Goal: Find contact information: Find contact information

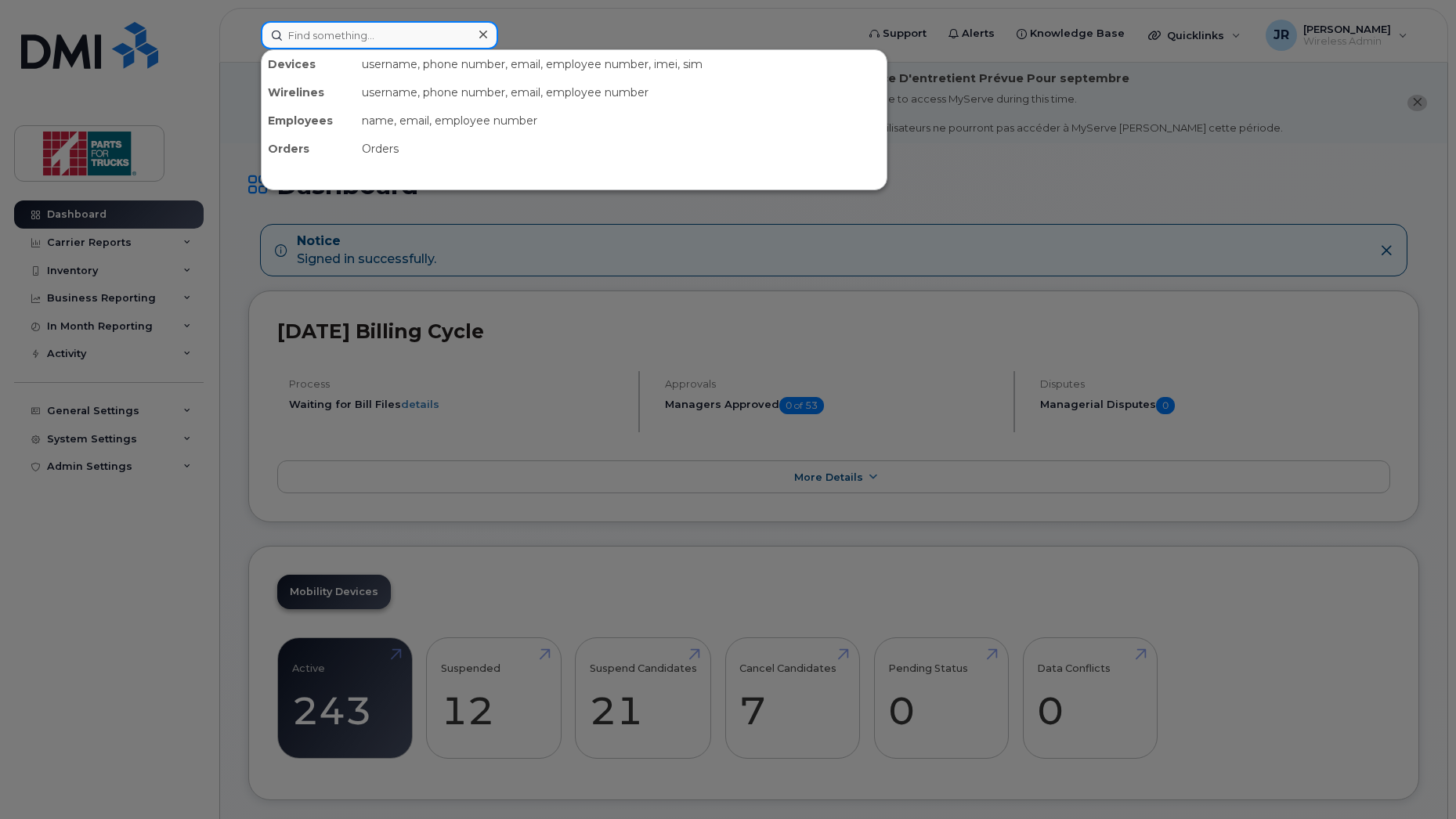
click at [342, 41] on input at bounding box center [379, 35] width 237 height 28
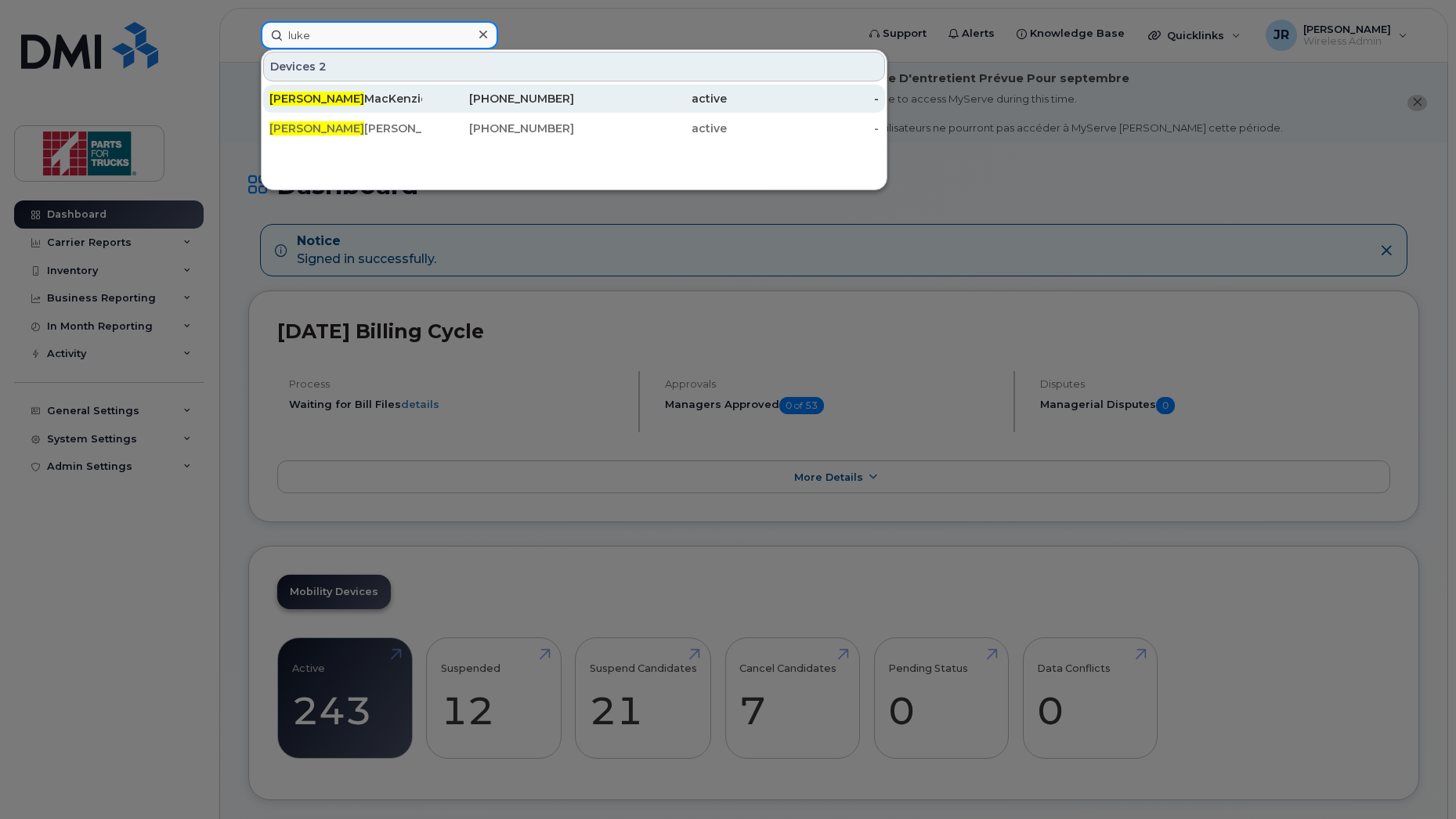
type input "luke"
click at [564, 100] on div "[PHONE_NUMBER]" at bounding box center [499, 99] width 153 height 16
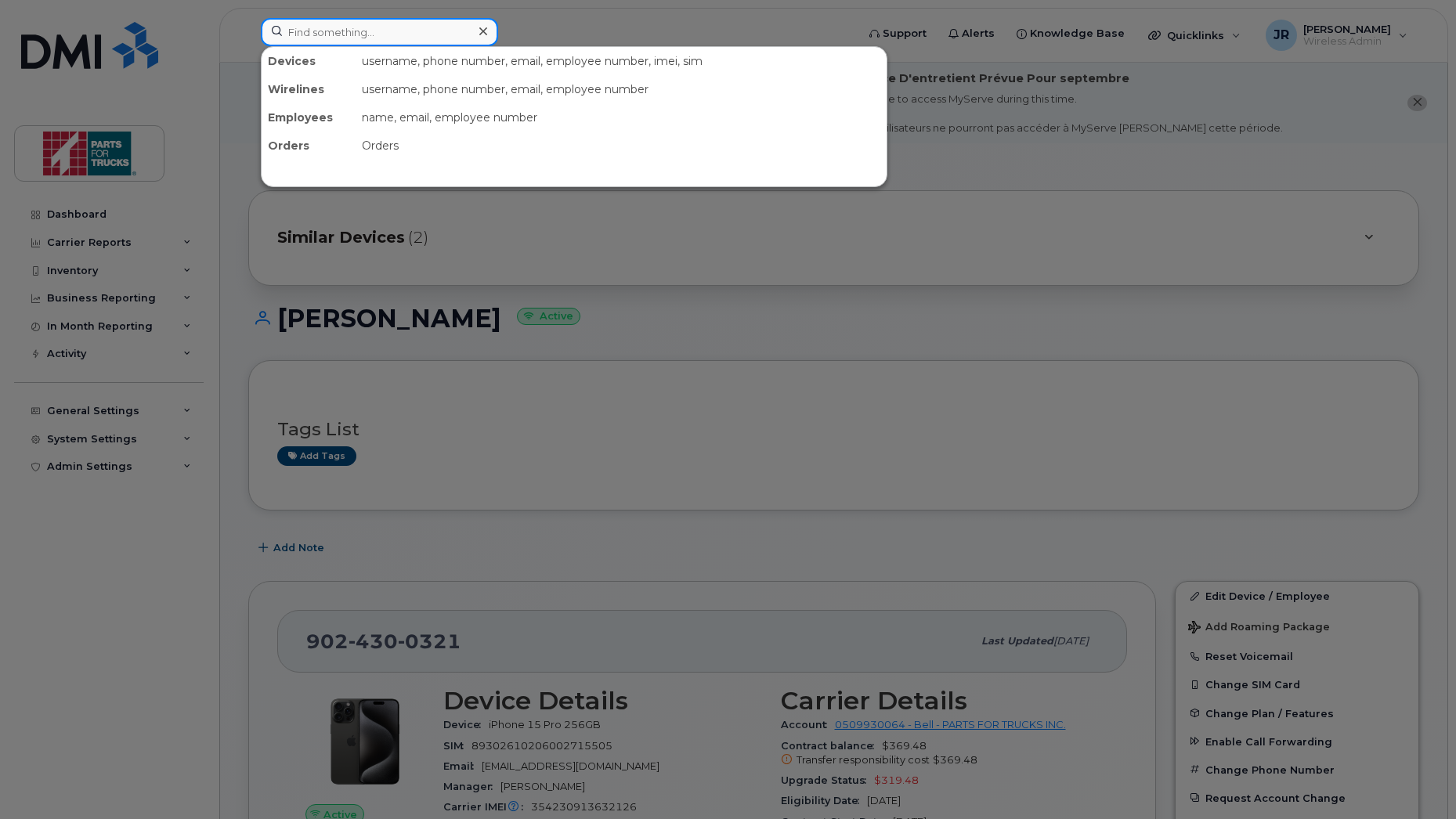
click at [401, 33] on input at bounding box center [379, 31] width 237 height 28
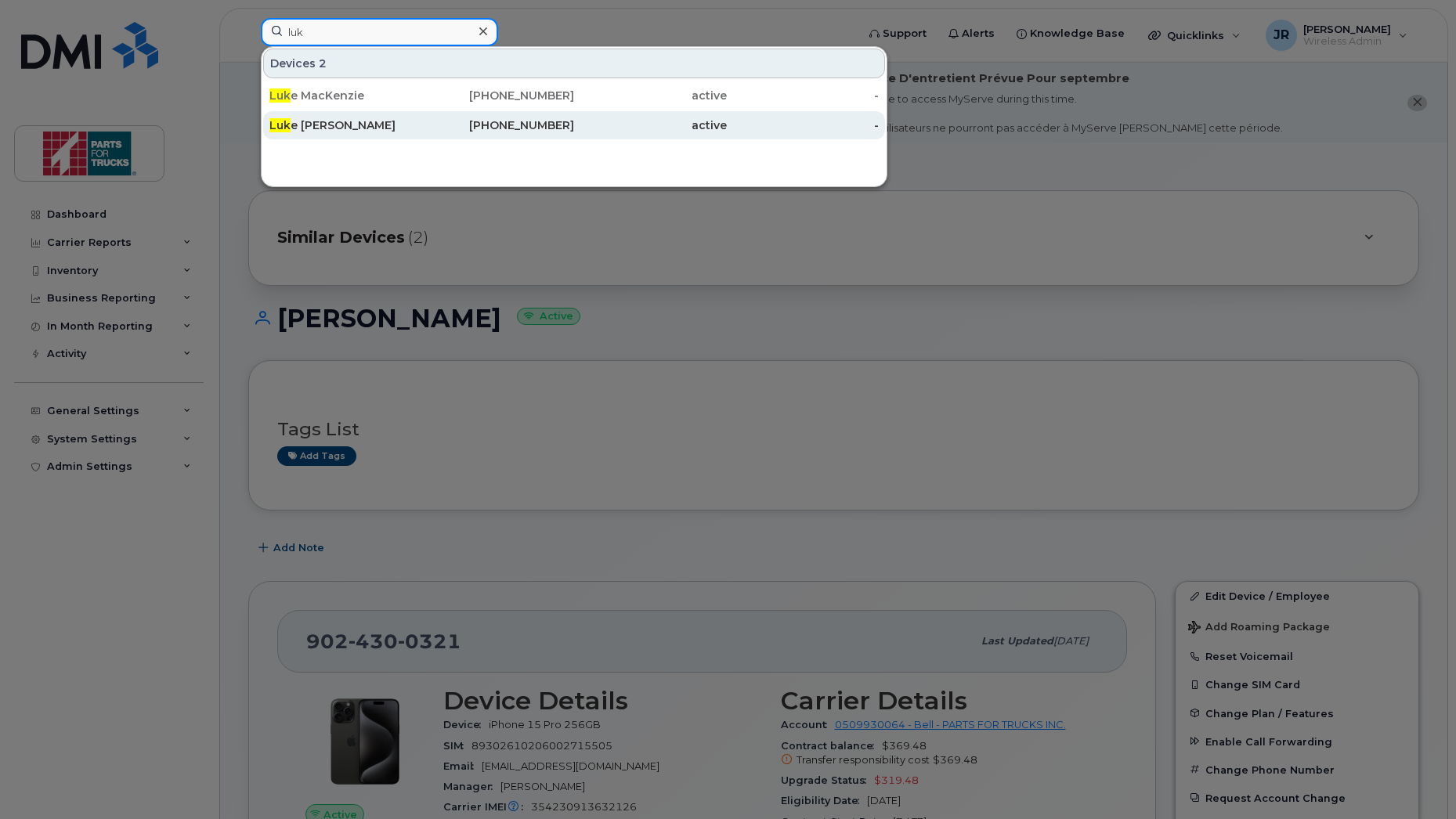
type input "luk"
click at [521, 127] on div "[PHONE_NUMBER]" at bounding box center [499, 125] width 153 height 16
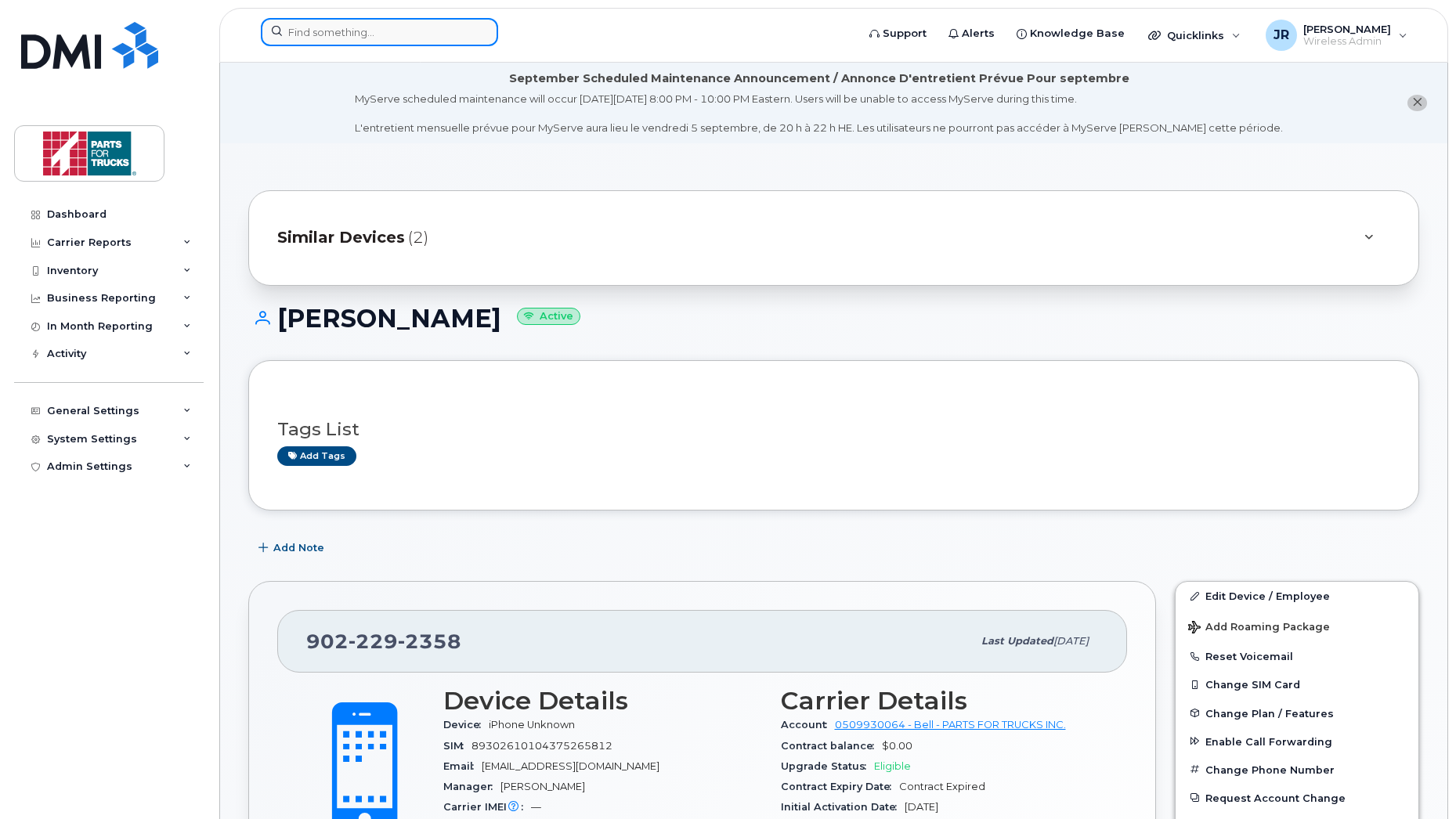
click at [399, 37] on input at bounding box center [379, 31] width 237 height 28
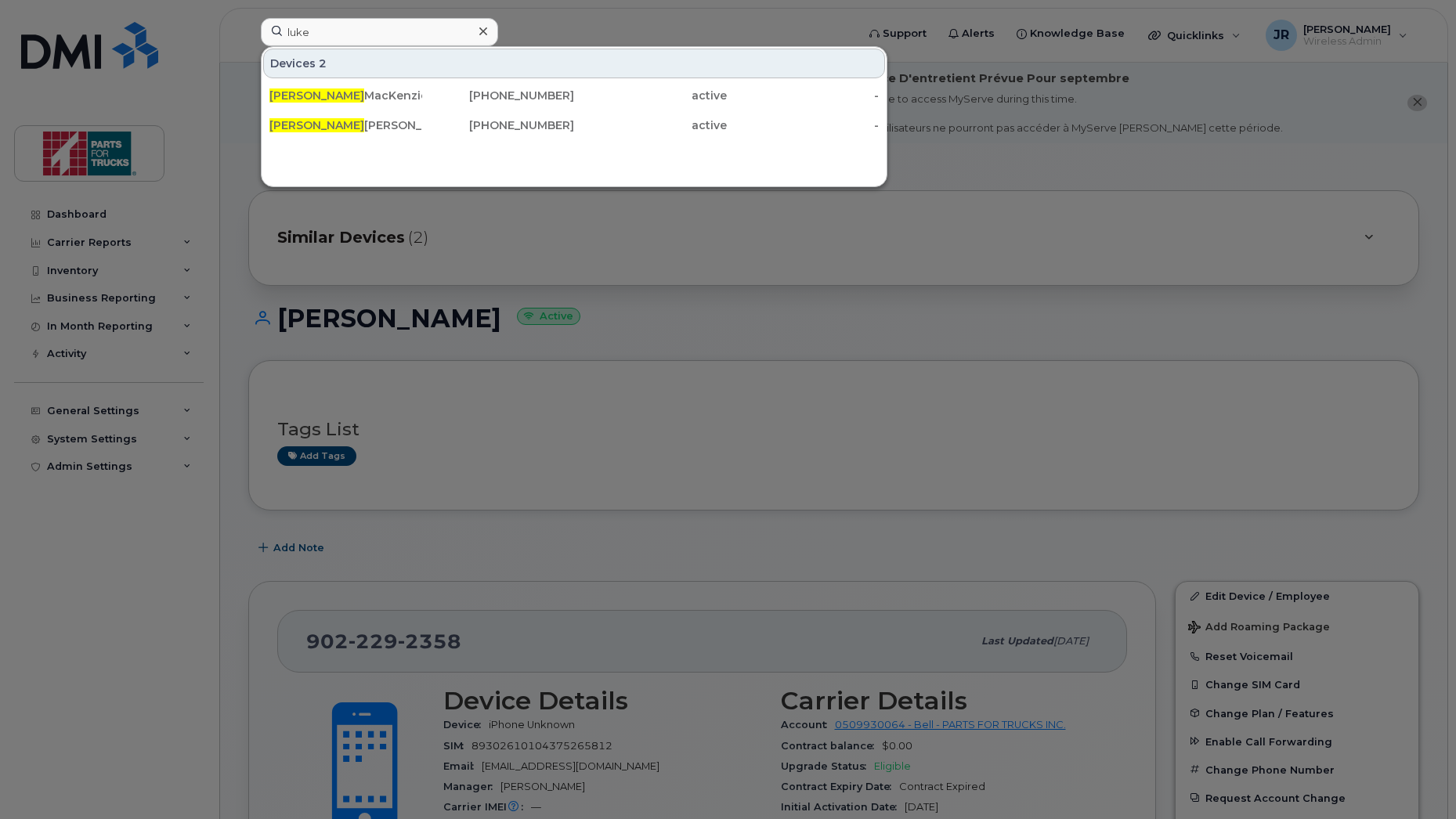
click at [665, 36] on div at bounding box center [728, 410] width 1456 height 819
drag, startPoint x: 371, startPoint y: 40, endPoint x: 264, endPoint y: 37, distance: 107.0
click at [264, 37] on input "luke" at bounding box center [379, 31] width 237 height 28
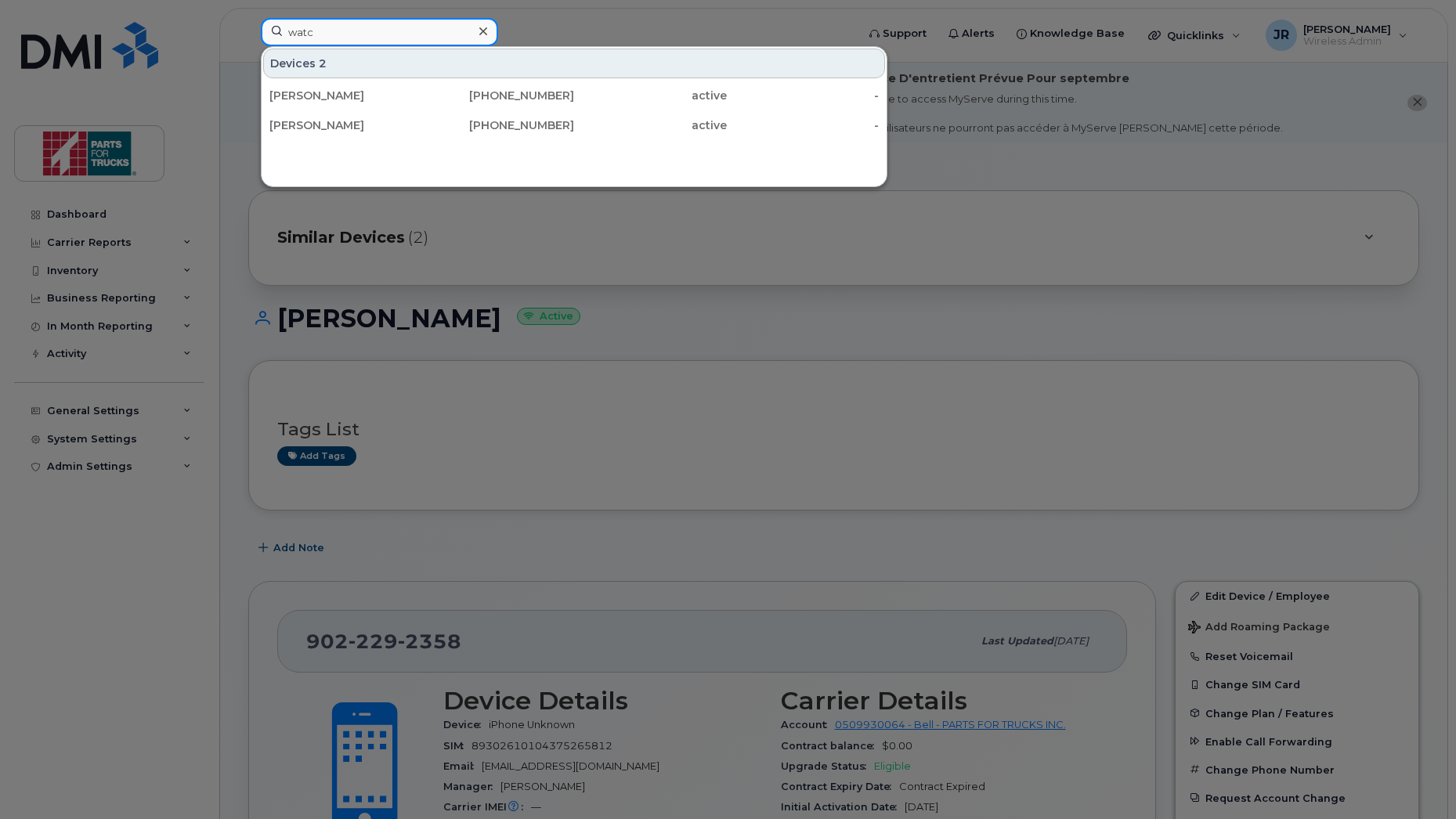
type input "watch"
drag, startPoint x: 350, startPoint y: 40, endPoint x: 244, endPoint y: 21, distance: 107.7
click at [248, 22] on div "watch Devices Corey Miller (I Watch ) 782-641-2745 active -" at bounding box center [553, 34] width 610 height 34
type input "w"
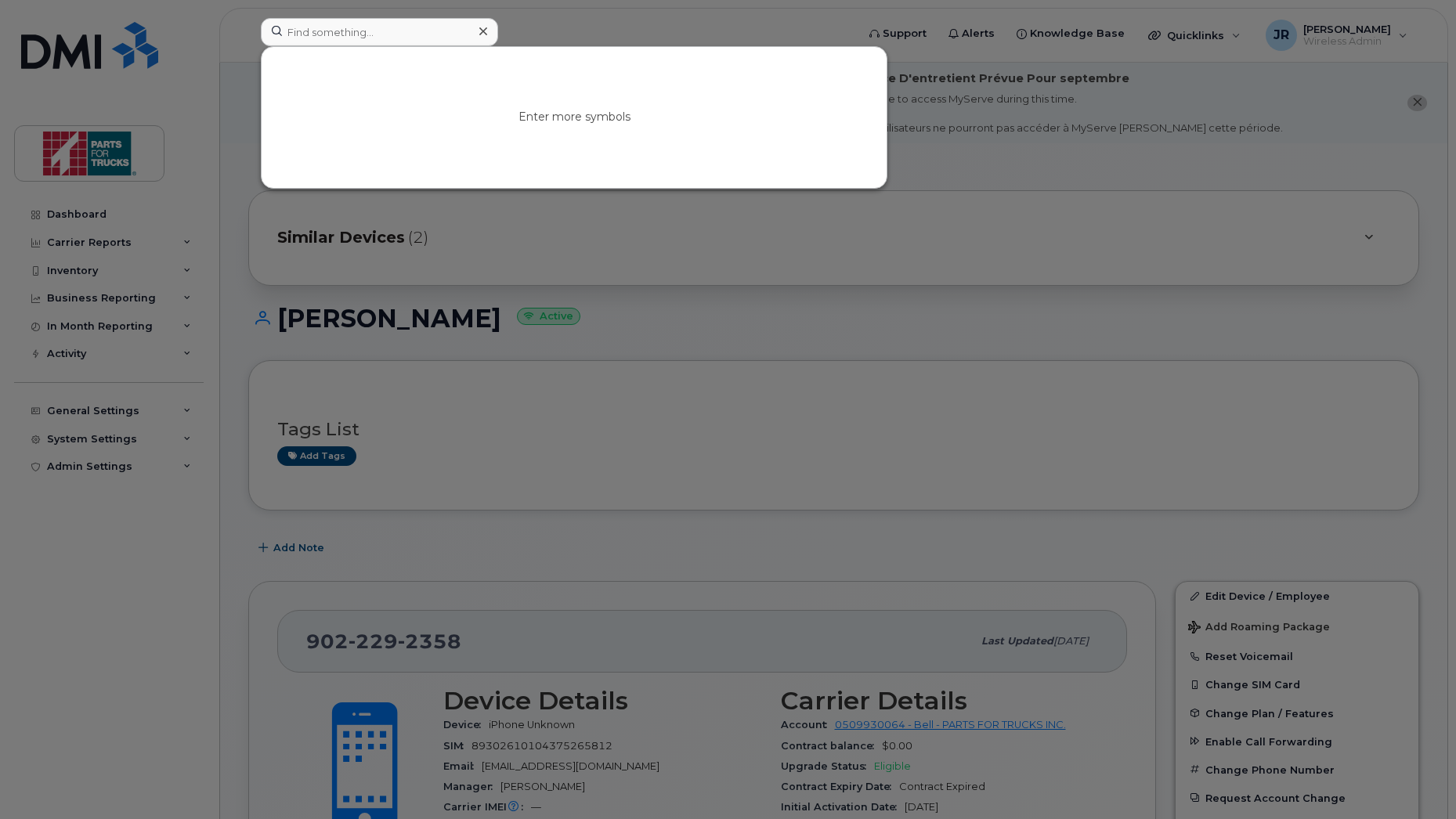
click at [239, 643] on div at bounding box center [728, 410] width 1456 height 819
